Goal: Transaction & Acquisition: Purchase product/service

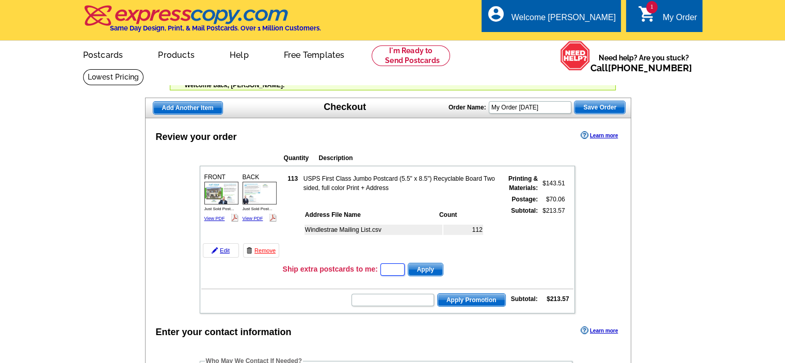
click at [398, 272] on input "text" at bounding box center [392, 269] width 24 height 12
click at [396, 270] on input "text" at bounding box center [392, 269] width 24 height 12
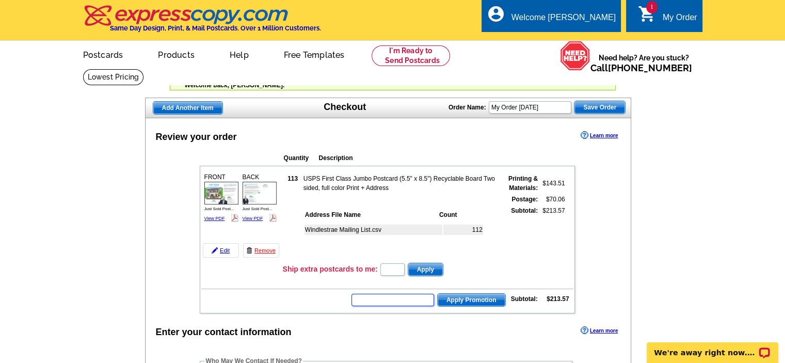
click at [392, 297] on input "text" at bounding box center [393, 300] width 83 height 12
click at [389, 294] on input "text" at bounding box center [393, 300] width 83 height 12
paste input "D0820"
type input "D0820"
click at [463, 299] on span "Apply Promotion" at bounding box center [472, 300] width 68 height 12
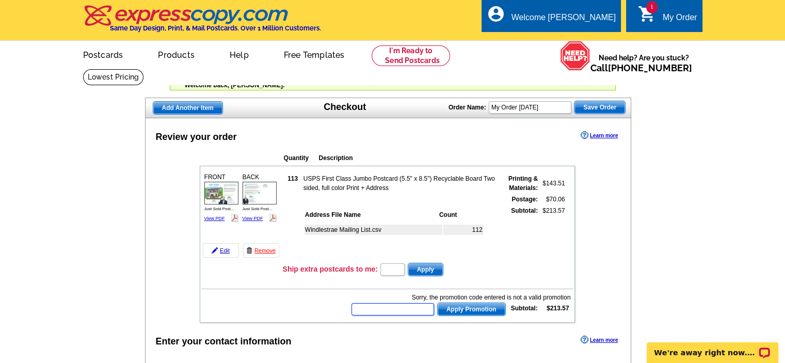
click at [390, 304] on input "text" at bounding box center [393, 309] width 83 height 12
type input "GROW2111"
click at [455, 303] on span "Apply Promotion" at bounding box center [472, 309] width 68 height 12
click at [392, 303] on input "text" at bounding box center [393, 309] width 83 height 12
click at [423, 305] on input "text" at bounding box center [393, 309] width 83 height 12
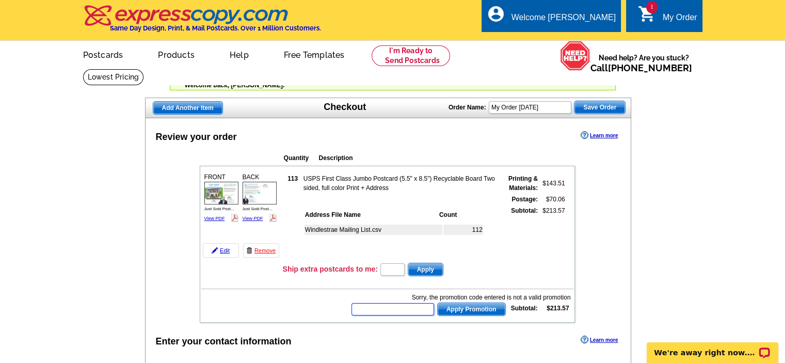
paste input "E20MAIL21"
type input "E20MAIL21"
click at [469, 308] on span "Apply Promotion" at bounding box center [472, 309] width 68 height 12
click at [407, 303] on input "text" at bounding box center [393, 309] width 83 height 12
paste input "E21BIZCARDS20"
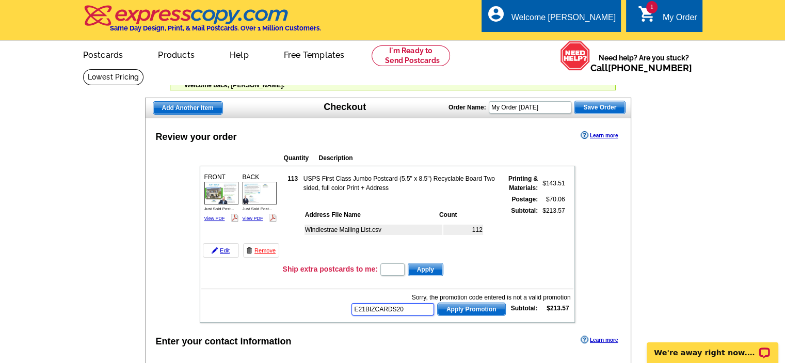
type input "E21BIZCARDS20"
click at [466, 304] on span "Apply Promotion" at bounding box center [472, 309] width 68 height 12
click at [396, 307] on input "text" at bounding box center [393, 309] width 83 height 12
paste input "HURRY40"
type input "HURRY40"
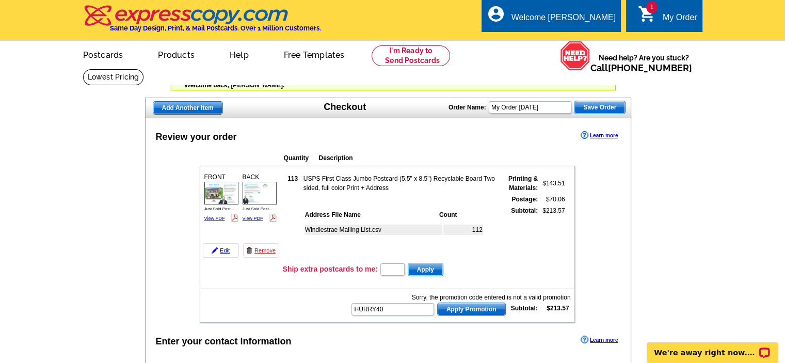
click at [482, 307] on span "Apply Promotion" at bounding box center [472, 309] width 68 height 12
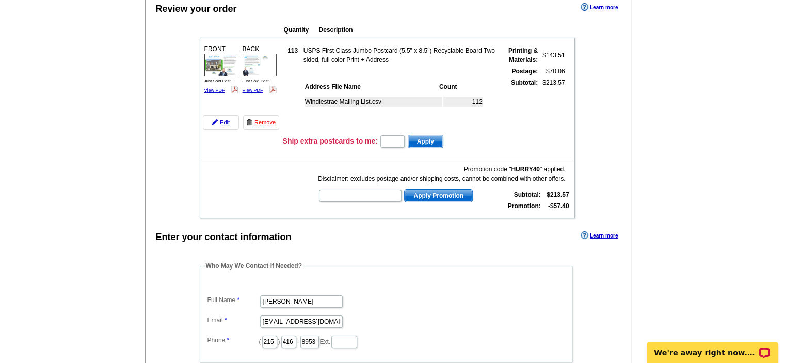
scroll to position [103, 0]
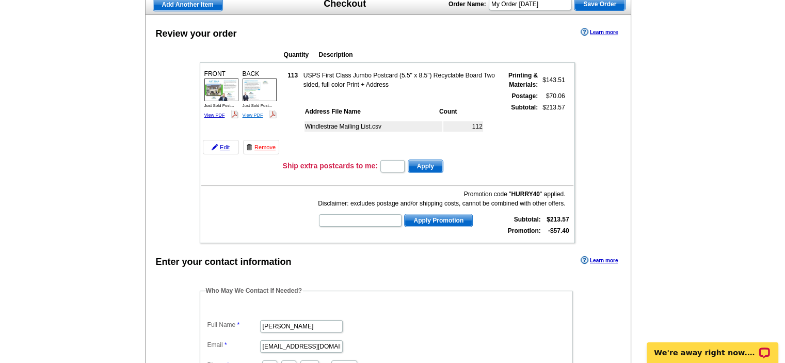
click at [250, 115] on link "View PDF" at bounding box center [253, 115] width 21 height 5
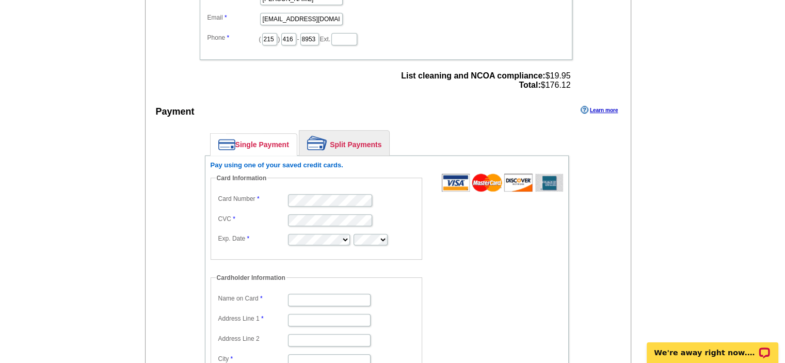
scroll to position [413, 0]
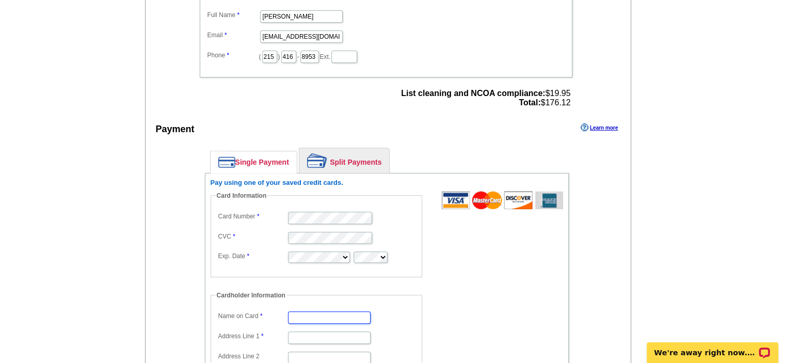
click at [335, 314] on input "Name on Card" at bounding box center [329, 317] width 83 height 12
type input "Kurt Davidheiser"
click at [300, 331] on input "Address Line 1" at bounding box center [329, 337] width 83 height 12
type input "138 Keller Rd"
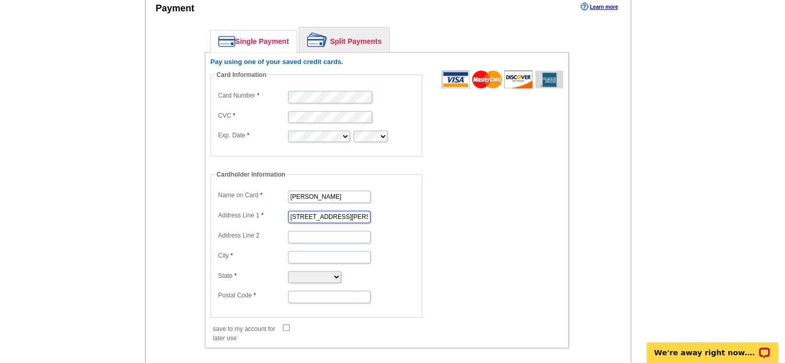
scroll to position [568, 0]
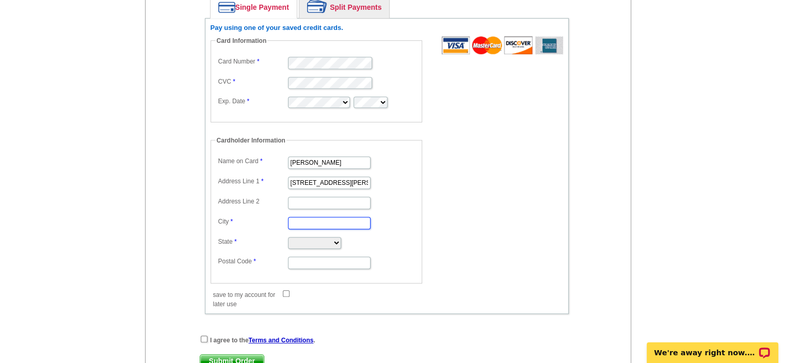
click at [330, 217] on input "City" at bounding box center [329, 223] width 83 height 12
type input "Barto"
click at [308, 237] on select "Alabama Alaska Arizona Arkansas California Colorado Connecticut District of Col…" at bounding box center [314, 243] width 53 height 12
click at [288, 237] on select "Alabama Alaska Arizona Arkansas California Colorado Connecticut District of Col…" at bounding box center [314, 243] width 53 height 12
click at [308, 239] on select "Alabama Alaska Arizona Arkansas California Colorado Connecticut District of Col…" at bounding box center [314, 243] width 53 height 12
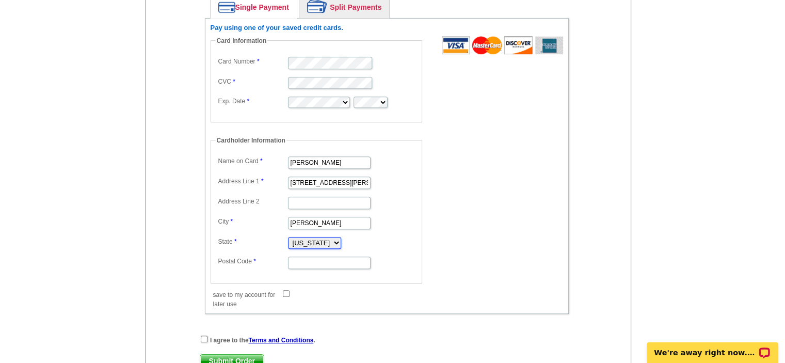
select select "PA"
click at [288, 237] on select "Alabama Alaska Arizona Arkansas California Colorado Connecticut District of Col…" at bounding box center [314, 243] width 53 height 12
click at [335, 257] on input "Postal Code" at bounding box center [329, 263] width 83 height 12
type input "19504"
click at [283, 290] on input "save to my account for later use" at bounding box center [286, 293] width 7 height 7
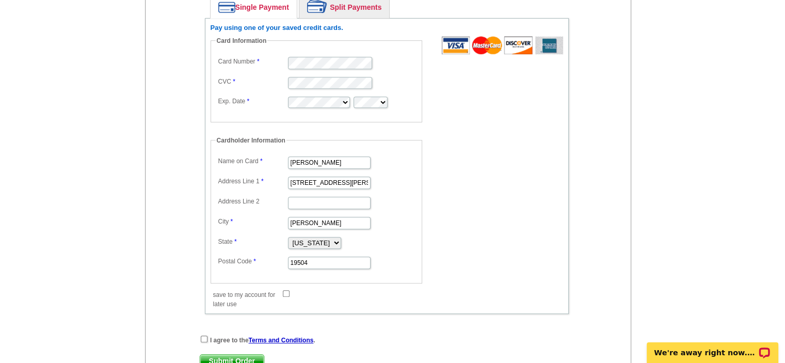
checkbox input "true"
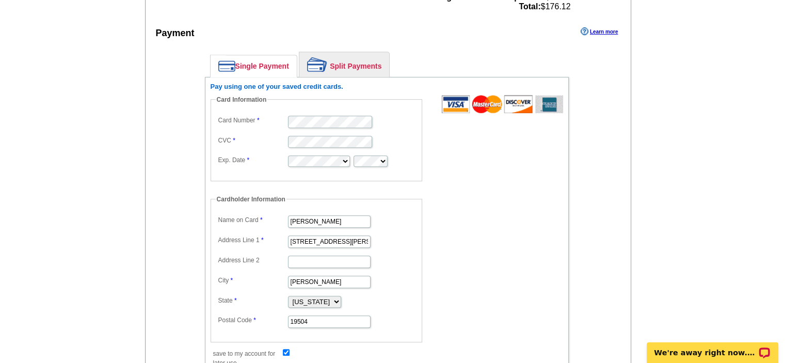
scroll to position [619, 0]
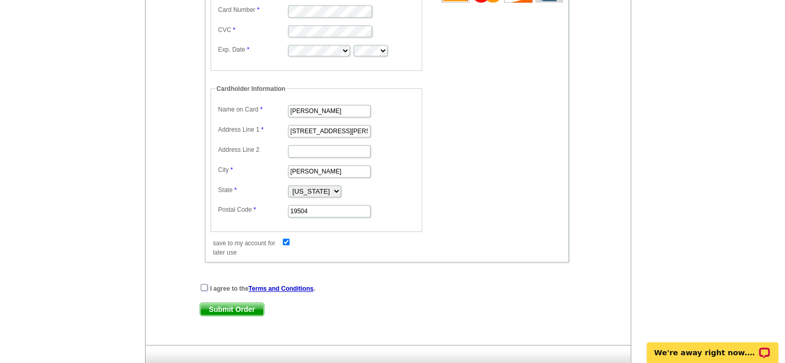
click at [202, 284] on input "checkbox" at bounding box center [204, 287] width 7 height 7
checkbox input "true"
click at [245, 303] on span "Submit Order" at bounding box center [231, 309] width 63 height 12
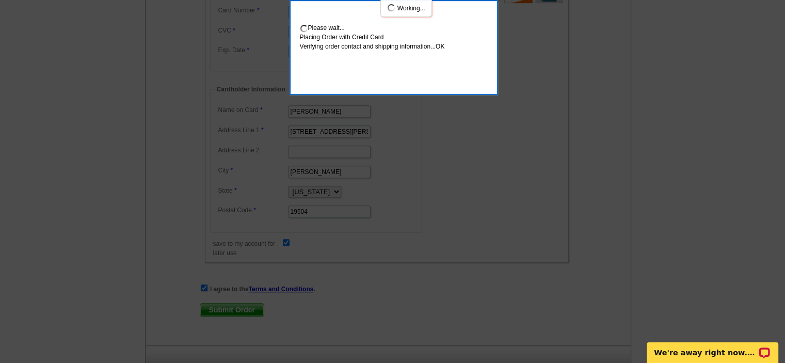
scroll to position [675, 0]
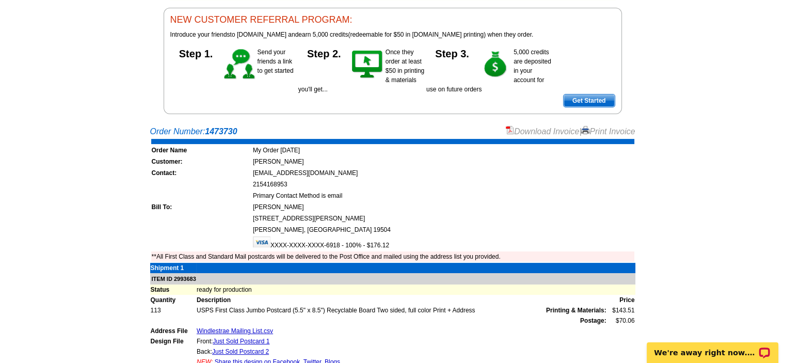
scroll to position [52, 0]
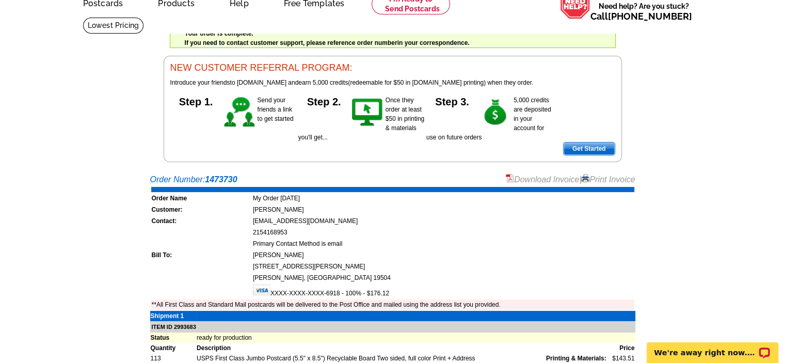
click at [537, 180] on link "Download Invoice" at bounding box center [542, 179] width 73 height 9
